Goal: Communication & Community: Connect with others

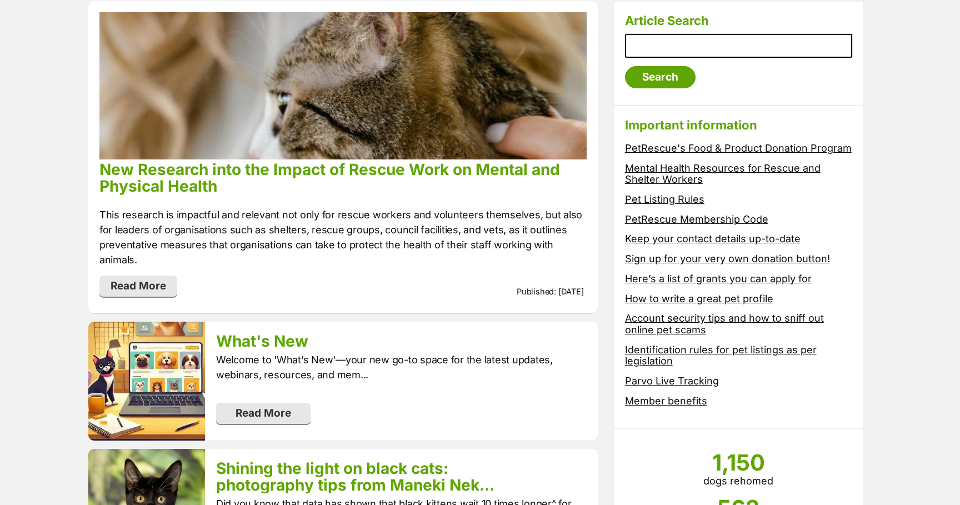
scroll to position [214, 0]
click at [292, 401] on link "Read More" at bounding box center [263, 411] width 94 height 21
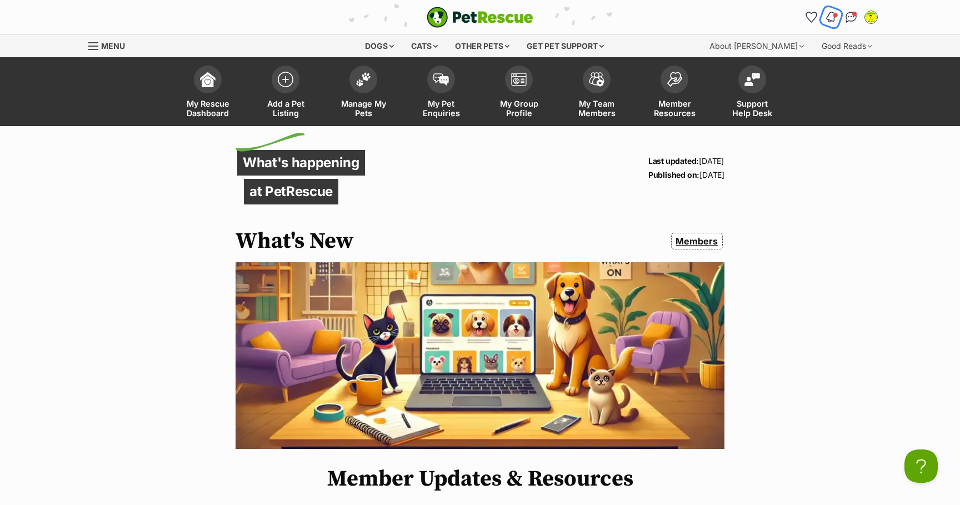
click at [832, 16] on img "Notifications" at bounding box center [831, 17] width 12 height 13
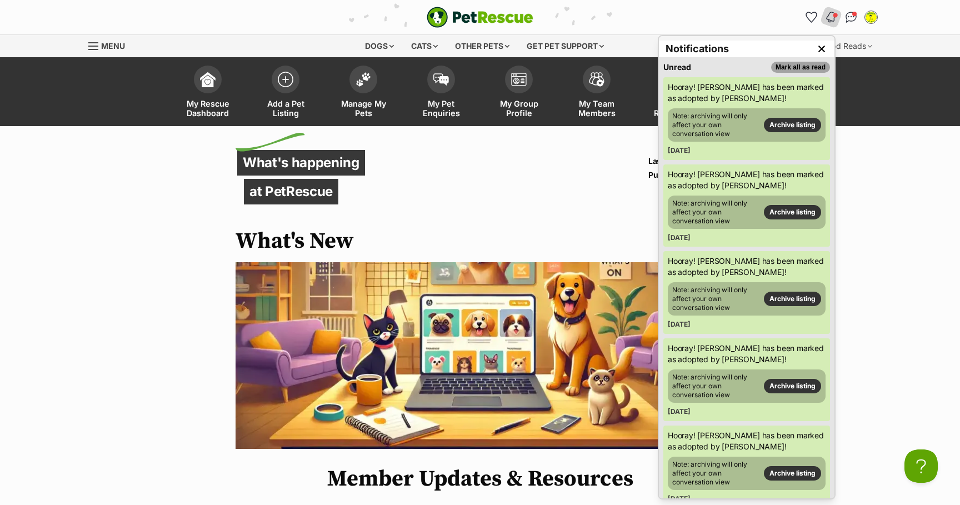
click at [814, 67] on button "Mark all as read" at bounding box center [800, 67] width 59 height 11
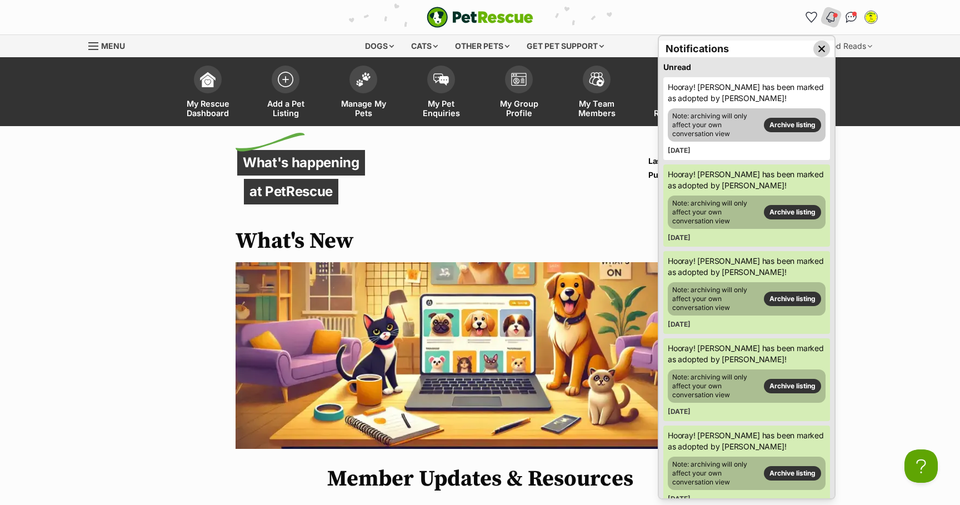
click at [819, 47] on img "Close dropdown" at bounding box center [821, 49] width 12 height 12
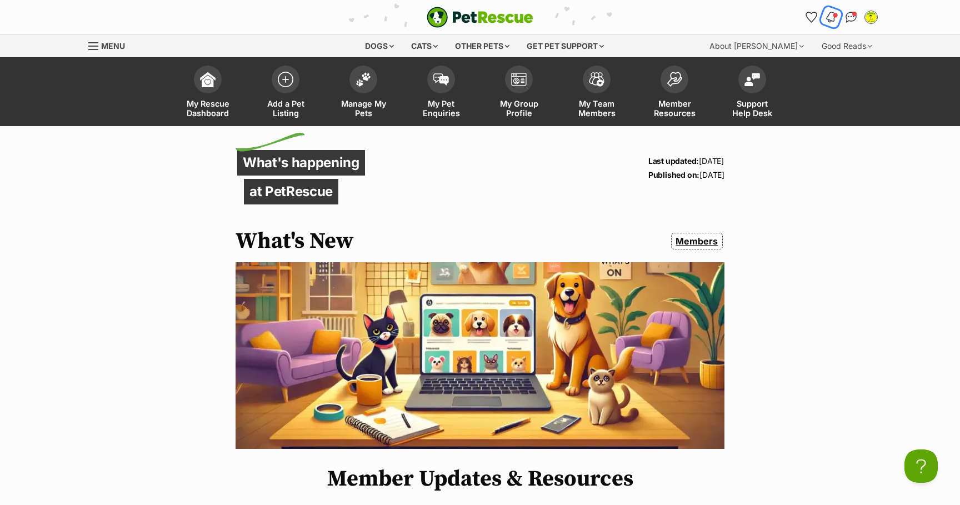
click at [835, 16] on span "Notifications" at bounding box center [836, 15] width 6 height 6
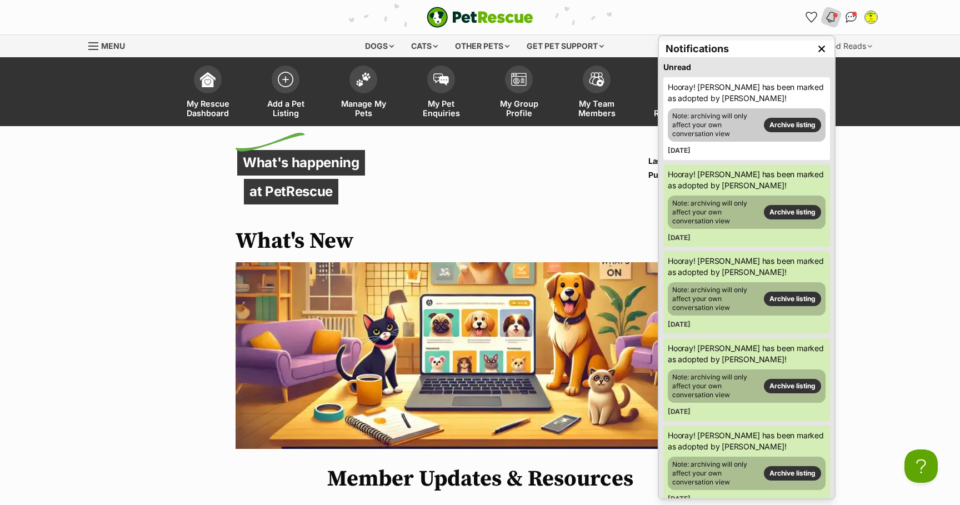
click at [683, 69] on h3 "Unread" at bounding box center [677, 67] width 28 height 11
click at [852, 21] on img "Conversations" at bounding box center [851, 17] width 15 height 14
